Goal: Transaction & Acquisition: Purchase product/service

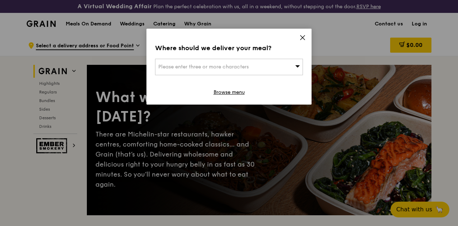
click at [304, 36] on icon at bounding box center [302, 38] width 4 height 4
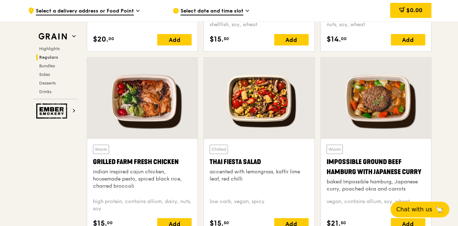
scroll to position [812, 0]
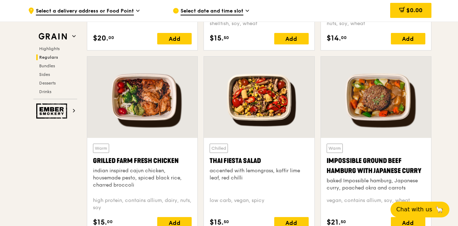
drag, startPoint x: 264, startPoint y: 168, endPoint x: 209, endPoint y: 168, distance: 55.3
click at [209, 168] on div "Chilled Thai Fiesta Salad accented with lemongrass, kaffir lime leaf, red chill…" at bounding box center [259, 186] width 110 height 97
copy div "Thai Fiesta Salad"
drag, startPoint x: 179, startPoint y: 164, endPoint x: 99, endPoint y: 161, distance: 79.8
click at [99, 161] on div "Grilled Farm Fresh Chicken" at bounding box center [142, 161] width 99 height 10
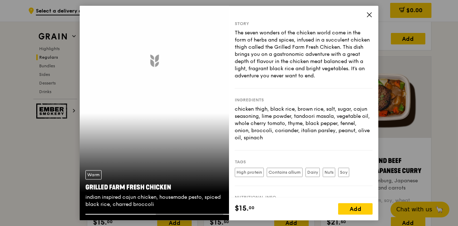
copy div "Grilled Farm Fresh Chicken"
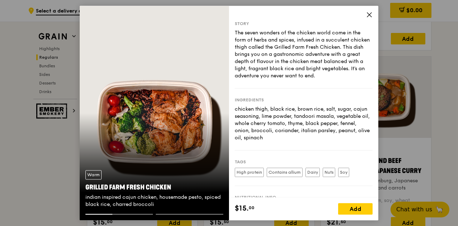
click at [372, 15] on icon at bounding box center [369, 14] width 6 height 6
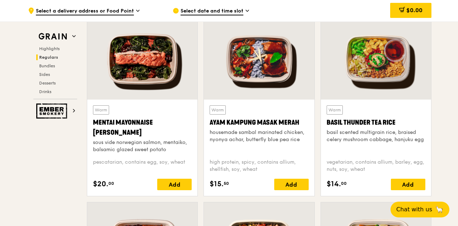
scroll to position [665, 0]
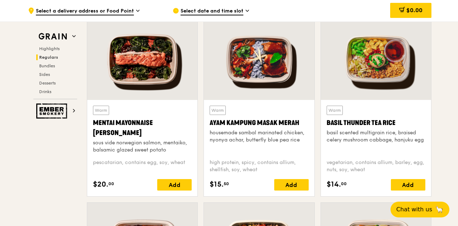
drag, startPoint x: 398, startPoint y: 129, endPoint x: 326, endPoint y: 129, distance: 71.8
click at [327, 128] on div "Basil Thunder Tea Rice" at bounding box center [376, 123] width 99 height 10
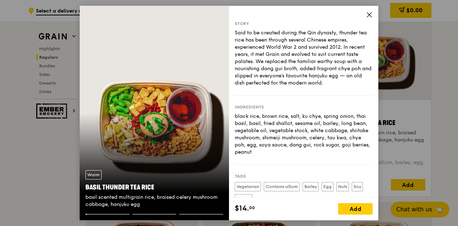
copy div "Basil Thunder Tea Rice"
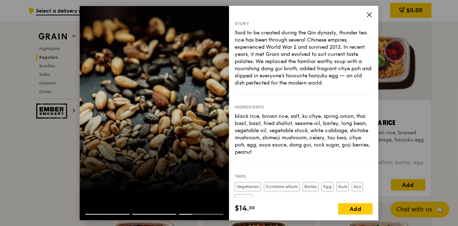
click at [371, 14] on icon at bounding box center [369, 14] width 6 height 6
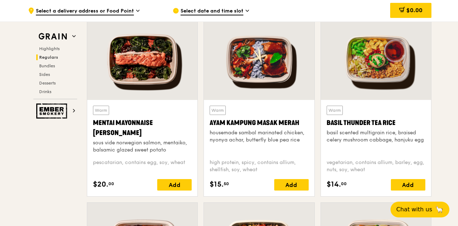
drag, startPoint x: 209, startPoint y: 129, endPoint x: 301, endPoint y: 129, distance: 92.2
click at [301, 129] on div "Warm Ayam Kampung Masak Merah housemade sambal marinated chicken, nyonya achar,…" at bounding box center [259, 148] width 110 height 97
copy div "Ayam Kampung Masak Merah"
drag, startPoint x: 93, startPoint y: 127, endPoint x: 118, endPoint y: 139, distance: 28.1
click at [118, 138] on div "Mentai Mayonnaise [PERSON_NAME]" at bounding box center [142, 128] width 99 height 20
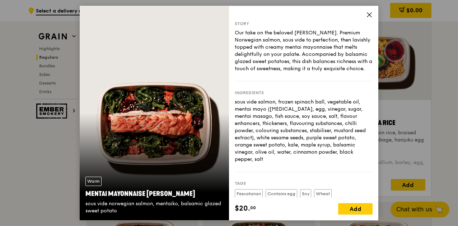
copy div "Mentai Mayonnaise [PERSON_NAME]"
click at [369, 18] on icon at bounding box center [369, 14] width 6 height 6
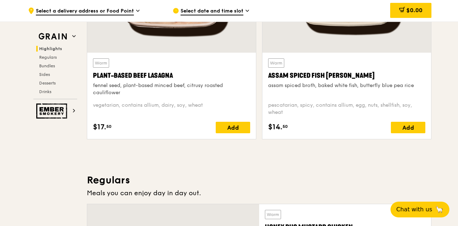
scroll to position [318, 0]
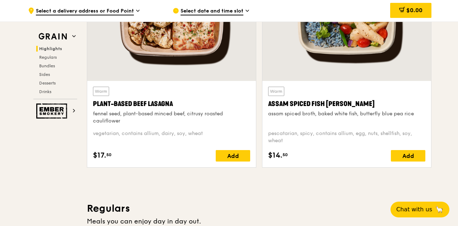
drag, startPoint x: 92, startPoint y: 107, endPoint x: 177, endPoint y: 109, distance: 84.7
click at [177, 109] on div "Warm Plant-Based Beef Lasagna fennel seed, plant-based minced beef, citrusy roa…" at bounding box center [171, 124] width 169 height 87
copy div "Plant-Based Beef Lasagna"
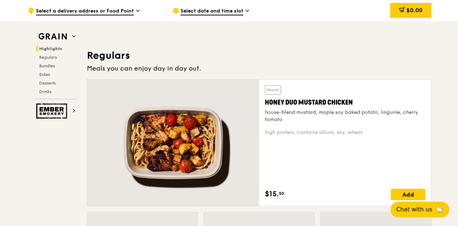
scroll to position [472, 0]
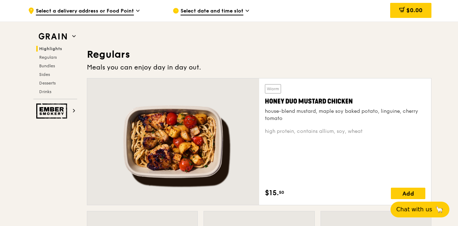
drag, startPoint x: 355, startPoint y: 109, endPoint x: 266, endPoint y: 106, distance: 89.8
click at [266, 106] on div "Honey Duo Mustard Chicken" at bounding box center [345, 102] width 160 height 10
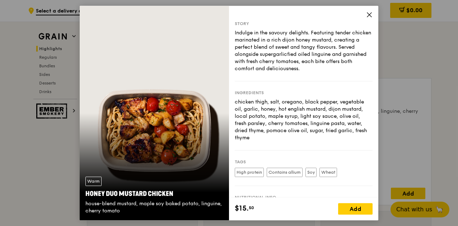
copy div "Honey Duo Mustard Chicken"
click at [370, 13] on icon at bounding box center [369, 15] width 4 height 4
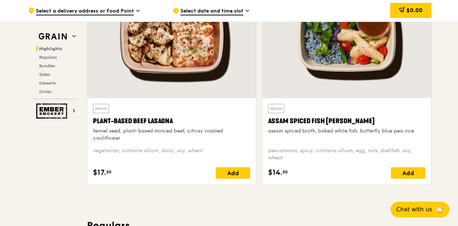
scroll to position [287, 0]
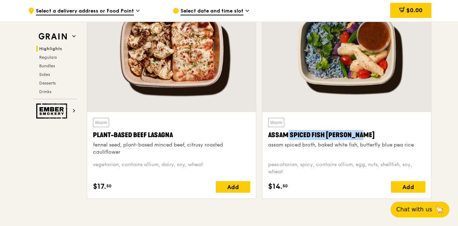
drag, startPoint x: 345, startPoint y: 138, endPoint x: 267, endPoint y: 141, distance: 78.3
click at [267, 141] on div "Warm Assam Spiced Fish Curry assam spiced broth, baked white fish, butterfly bl…" at bounding box center [346, 155] width 169 height 87
copy div "Assam Spiced Fish [PERSON_NAME]"
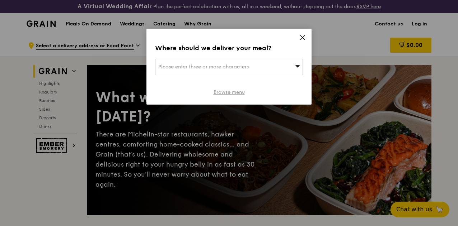
click at [235, 90] on link "Browse menu" at bounding box center [229, 92] width 31 height 7
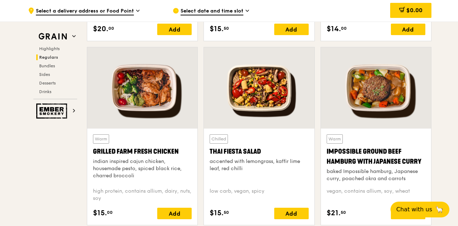
scroll to position [825, 0]
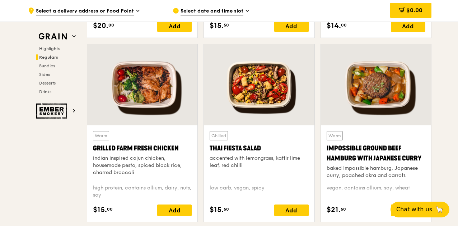
click at [420, 162] on div "Impossible Ground Beef Hamburg with Japanese Curry" at bounding box center [376, 154] width 99 height 20
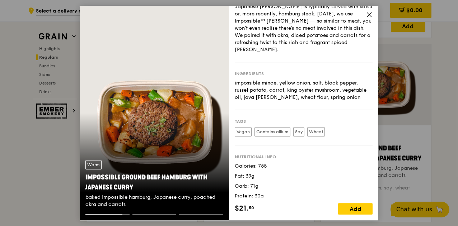
scroll to position [0, 0]
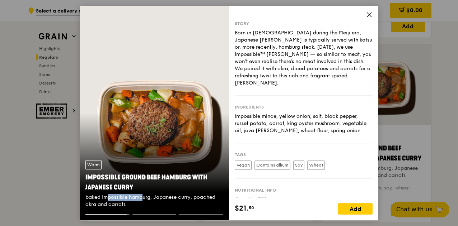
drag, startPoint x: 107, startPoint y: 196, endPoint x: 94, endPoint y: 196, distance: 12.6
click at [94, 196] on div "baked Impossible hamburg, Japanese curry, poached okra and carrots" at bounding box center [154, 201] width 138 height 14
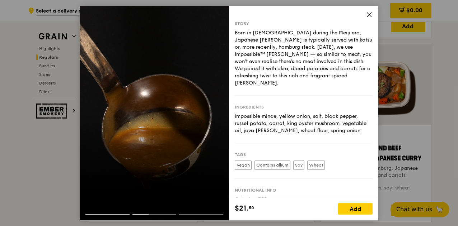
click at [369, 12] on icon at bounding box center [369, 14] width 6 height 6
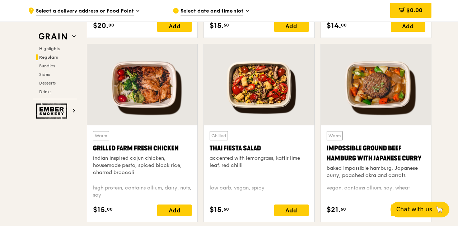
drag, startPoint x: 326, startPoint y: 152, endPoint x: 424, endPoint y: 164, distance: 98.0
click at [424, 164] on div "Impossible Ground Beef Hamburg with Japanese Curry" at bounding box center [376, 154] width 99 height 20
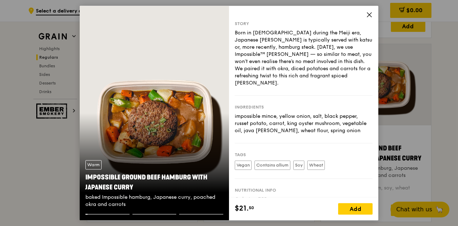
copy div "Impossible Ground Beef Hamburg with Japanese Curry"
click at [371, 15] on icon at bounding box center [369, 14] width 6 height 6
